Goal: Task Accomplishment & Management: Use online tool/utility

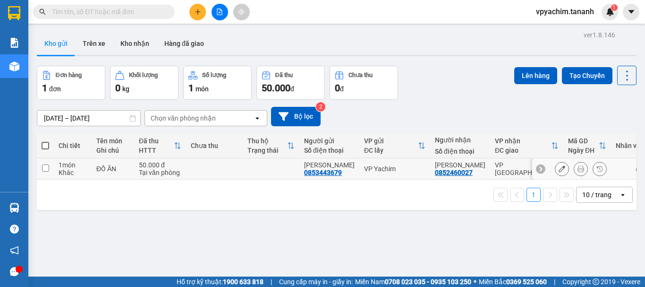
click at [46, 164] on input "checkbox" at bounding box center [45, 167] width 7 height 7
checkbox input "true"
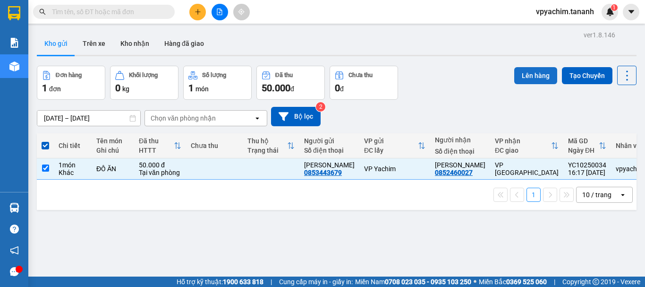
click at [531, 77] on button "Lên hàng" at bounding box center [536, 75] width 43 height 17
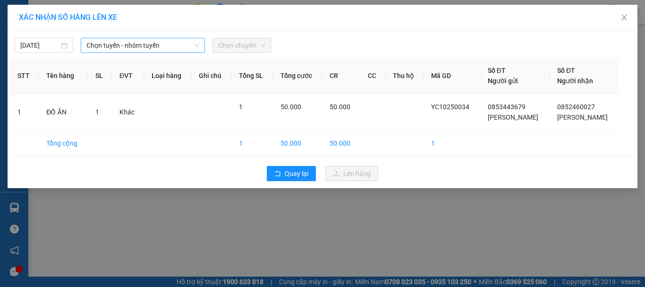
click at [156, 47] on span "Chọn tuyến - nhóm tuyến" at bounding box center [142, 45] width 113 height 14
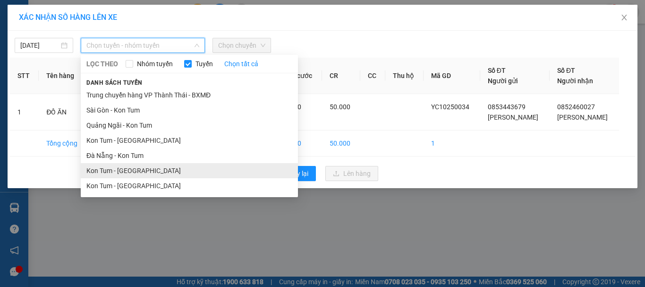
click at [131, 171] on li "Kon Tum - [GEOGRAPHIC_DATA]" at bounding box center [189, 170] width 217 height 15
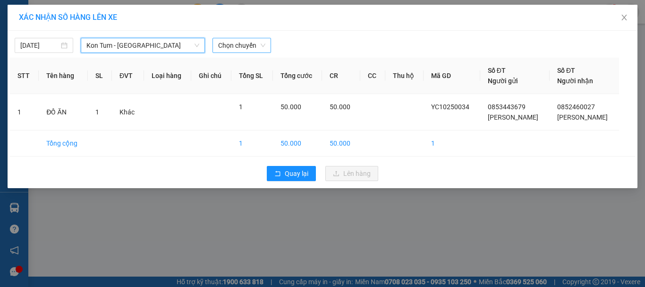
click at [234, 46] on span "Chọn chuyến" at bounding box center [241, 45] width 47 height 14
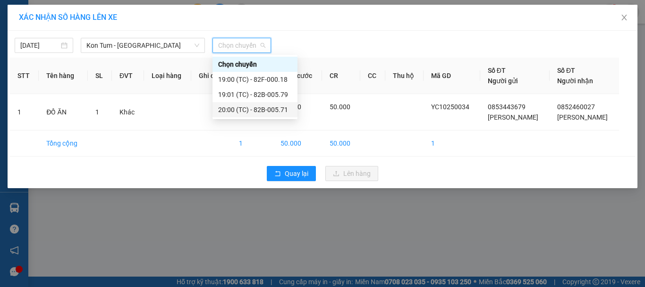
click at [257, 106] on div "20:00 (TC) - 82B-005.71" at bounding box center [255, 109] width 74 height 10
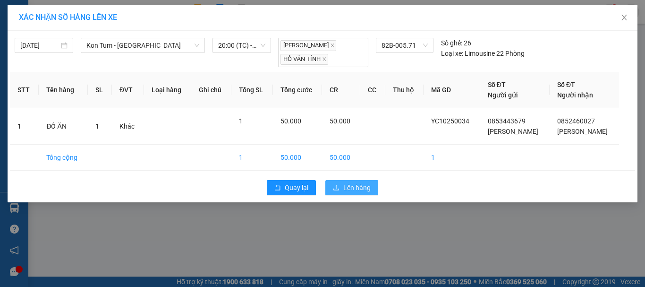
click at [350, 188] on span "Lên hàng" at bounding box center [357, 187] width 27 height 10
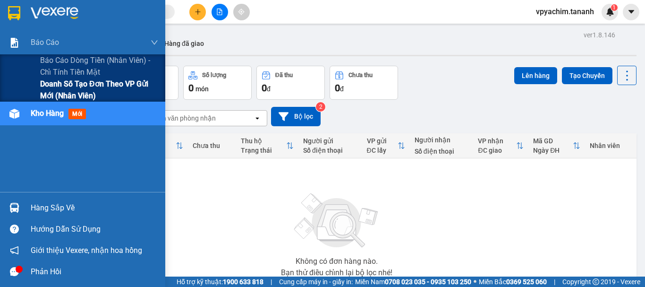
click at [70, 86] on span "Doanh số tạo đơn theo VP gửi mới (nhân viên)" at bounding box center [99, 90] width 118 height 24
